Goal: Task Accomplishment & Management: Manage account settings

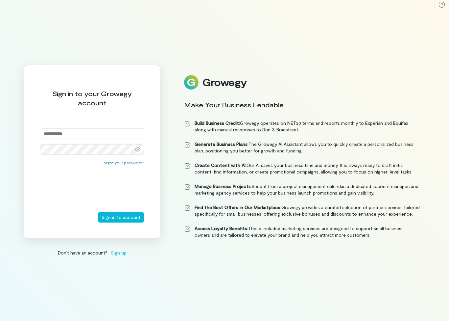
click at [49, 139] on input "email" at bounding box center [92, 133] width 105 height 11
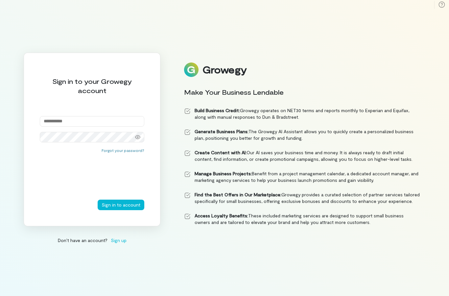
click at [56, 127] on input "email" at bounding box center [92, 121] width 105 height 11
paste input "**********"
type input "**********"
click at [134, 210] on button "Sign in to account" at bounding box center [121, 205] width 47 height 11
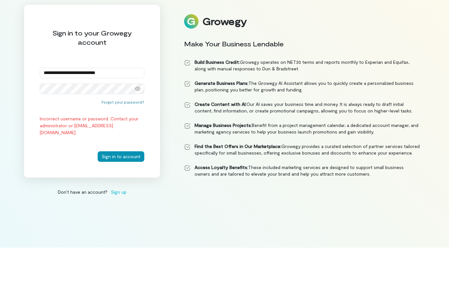
scroll to position [6, 0]
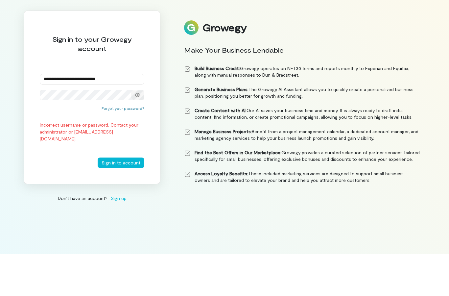
click at [140, 134] on icon at bounding box center [137, 136] width 5 height 5
click at [109, 200] on button "Sign in to account" at bounding box center [121, 205] width 47 height 11
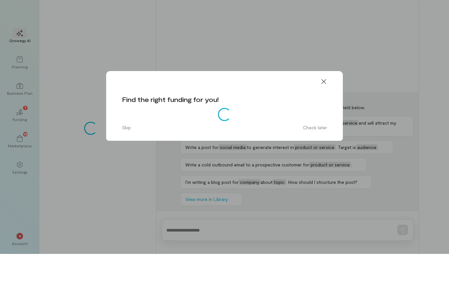
scroll to position [26, 0]
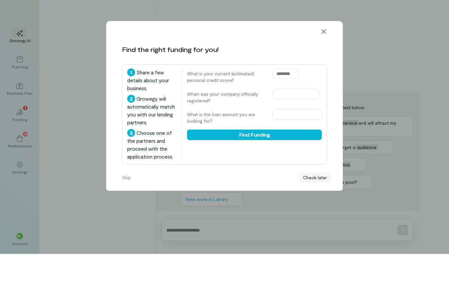
click at [315, 214] on button "Check later" at bounding box center [315, 219] width 32 height 11
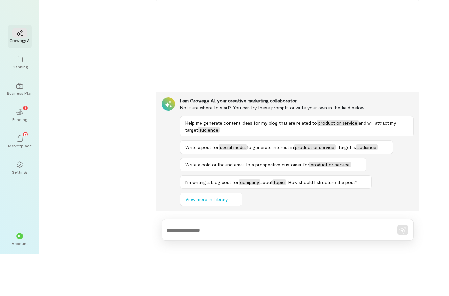
click at [19, 72] on icon at bounding box center [19, 75] width 7 height 7
click at [22, 80] on div "Growegy AI" at bounding box center [19, 82] width 21 height 5
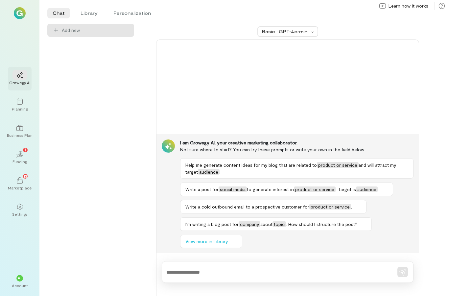
scroll to position [0, 0]
click at [21, 12] on img at bounding box center [20, 13] width 12 height 12
click at [22, 12] on img at bounding box center [20, 13] width 12 height 12
click at [20, 158] on icon at bounding box center [19, 156] width 7 height 3
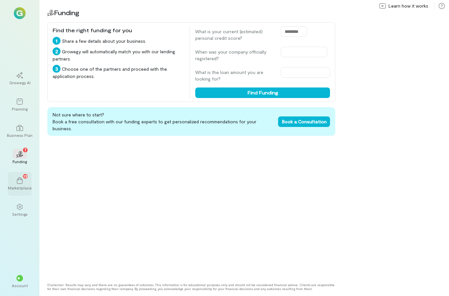
click at [23, 190] on div "Marketplace" at bounding box center [20, 187] width 24 height 5
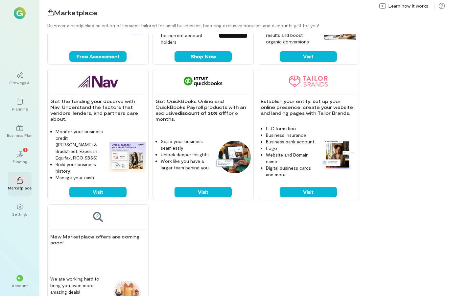
scroll to position [379, 0]
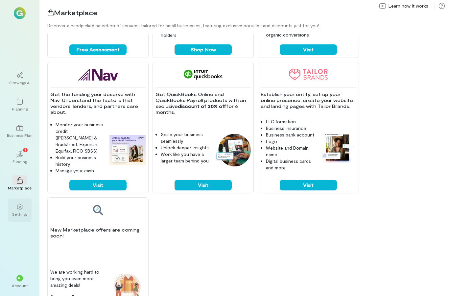
click at [21, 217] on div "Settings" at bounding box center [19, 213] width 15 height 5
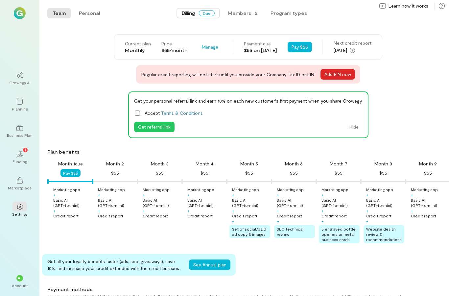
click at [332, 75] on button "Add EIN now" at bounding box center [338, 74] width 35 height 11
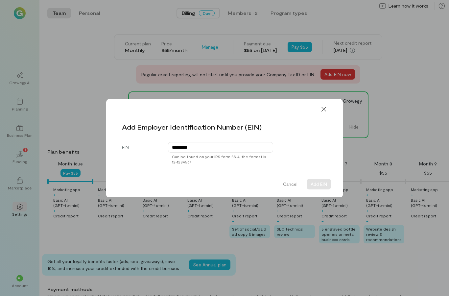
type input "**********"
click at [324, 186] on button "Add EIN" at bounding box center [319, 184] width 24 height 11
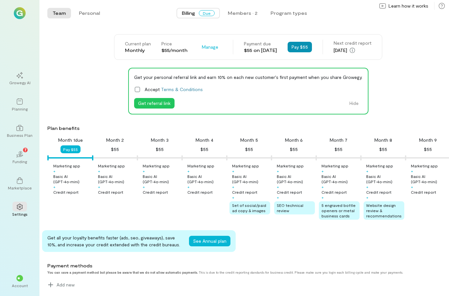
click at [304, 50] on button "Pay $55" at bounding box center [300, 47] width 24 height 11
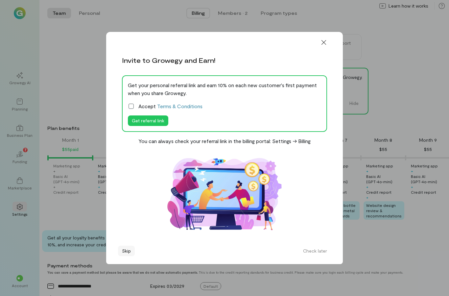
click at [125, 246] on button "Skip" at bounding box center [126, 251] width 17 height 11
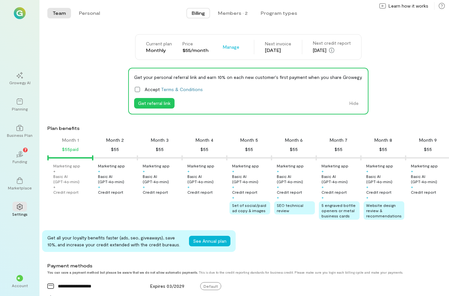
click at [139, 89] on icon at bounding box center [137, 89] width 7 height 7
click at [143, 104] on button "Get referral link" at bounding box center [154, 103] width 40 height 11
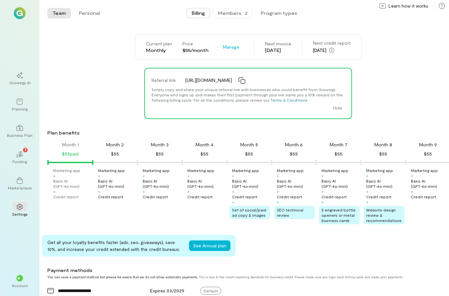
click at [234, 12] on div "Members · 2" at bounding box center [233, 13] width 30 height 7
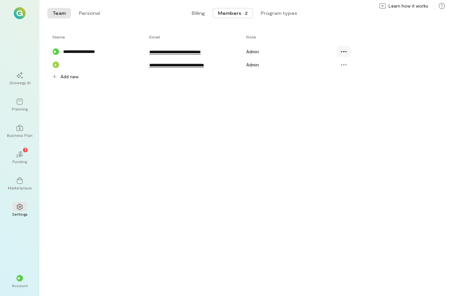
click at [346, 55] on icon at bounding box center [344, 51] width 7 height 7
click at [282, 10] on button "Program types" at bounding box center [278, 13] width 47 height 11
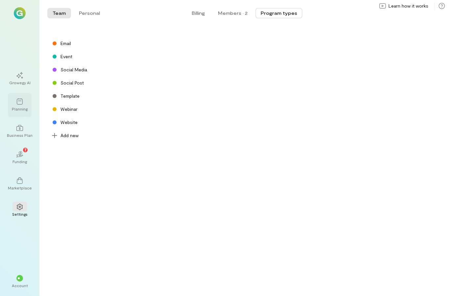
click at [18, 105] on icon at bounding box center [19, 101] width 7 height 7
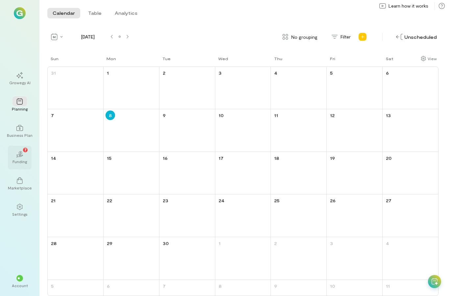
click at [17, 158] on icon "02" at bounding box center [19, 154] width 7 height 7
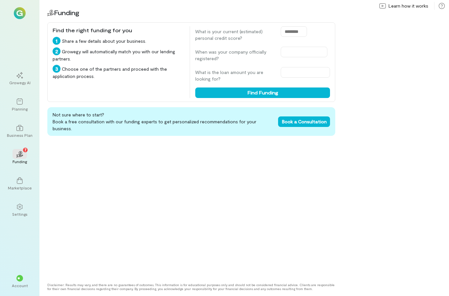
click at [17, 13] on img at bounding box center [20, 13] width 12 height 12
click at [23, 106] on div at bounding box center [19, 101] width 14 height 10
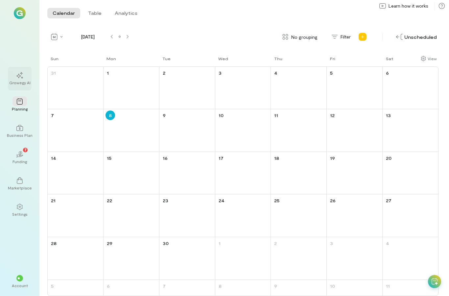
click at [17, 79] on icon at bounding box center [19, 75] width 7 height 7
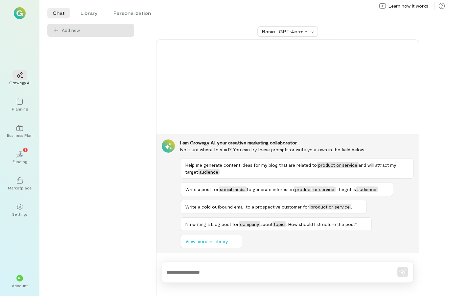
click at [25, 15] on img at bounding box center [20, 13] width 12 height 12
click at [22, 105] on icon at bounding box center [20, 101] width 6 height 6
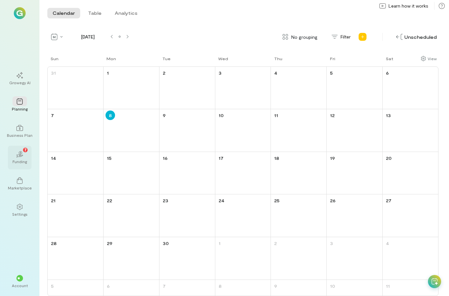
click at [18, 164] on div "Funding" at bounding box center [19, 161] width 14 height 5
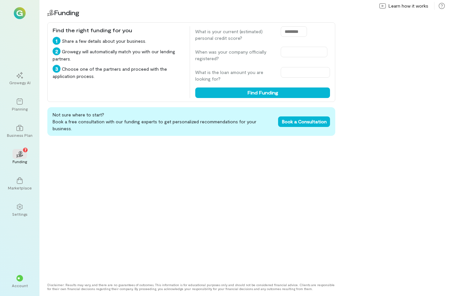
click at [23, 1] on div "Growegy AI Planning Business Plan 02 7 Funding Marketplace Settings ** Account" at bounding box center [19, 148] width 39 height 296
click at [20, 131] on icon at bounding box center [19, 128] width 7 height 7
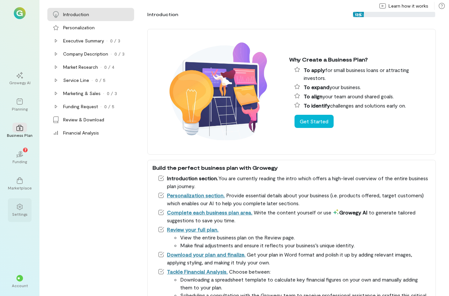
click at [20, 210] on icon at bounding box center [19, 207] width 7 height 7
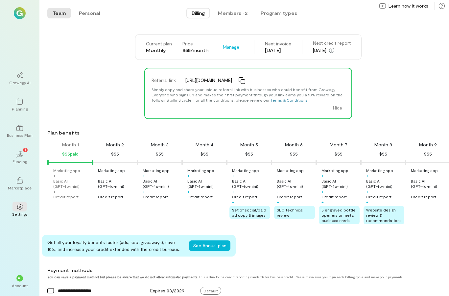
click at [22, 12] on img at bounding box center [20, 13] width 12 height 12
click at [21, 79] on icon at bounding box center [19, 75] width 7 height 7
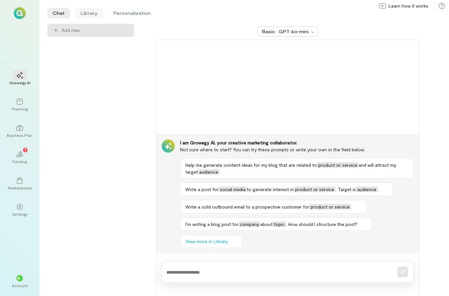
click at [85, 12] on li "Library" at bounding box center [89, 13] width 28 height 11
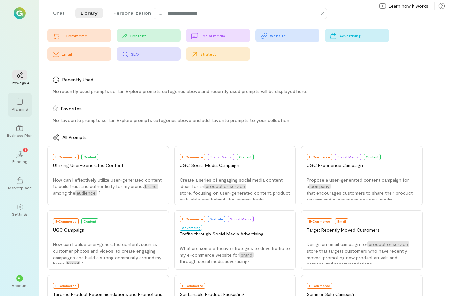
click at [18, 111] on div "Planning" at bounding box center [20, 108] width 16 height 5
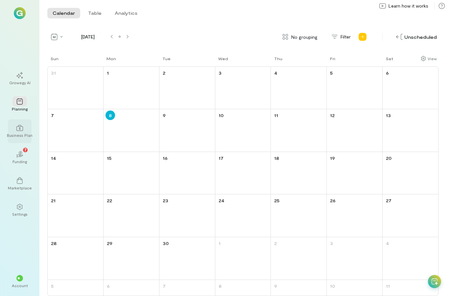
click at [20, 138] on div "Business Plan" at bounding box center [20, 135] width 26 height 5
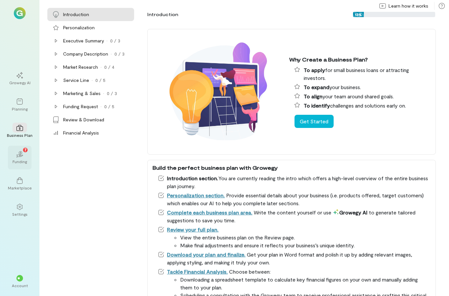
click at [15, 159] on div "02 7" at bounding box center [19, 154] width 14 height 10
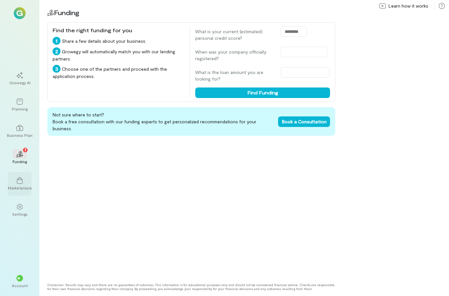
click at [16, 190] on div "Marketplace" at bounding box center [20, 187] width 24 height 5
